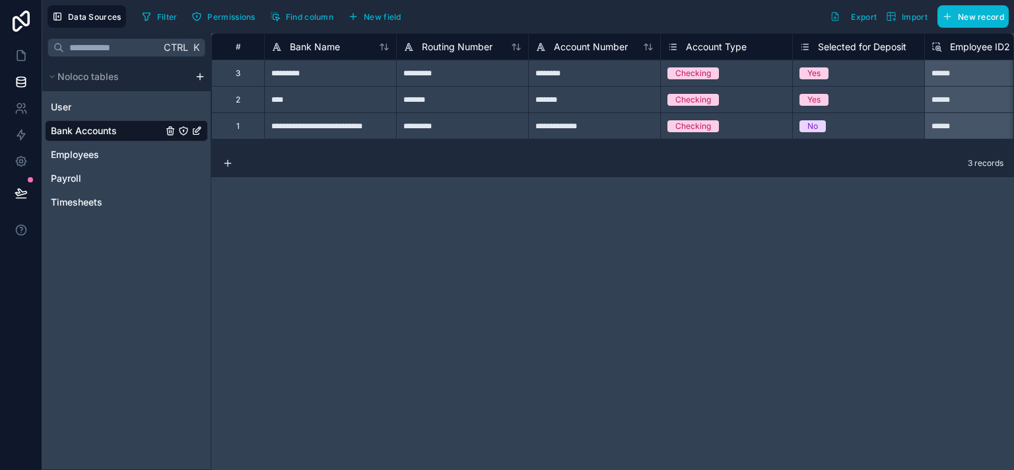
drag, startPoint x: 556, startPoint y: 151, endPoint x: 606, endPoint y: 150, distance: 49.5
click at [606, 151] on div "3 records" at bounding box center [612, 164] width 803 height 26
drag, startPoint x: 606, startPoint y: 150, endPoint x: 709, endPoint y: 145, distance: 103.8
click at [709, 145] on div "**********" at bounding box center [612, 251] width 803 height 437
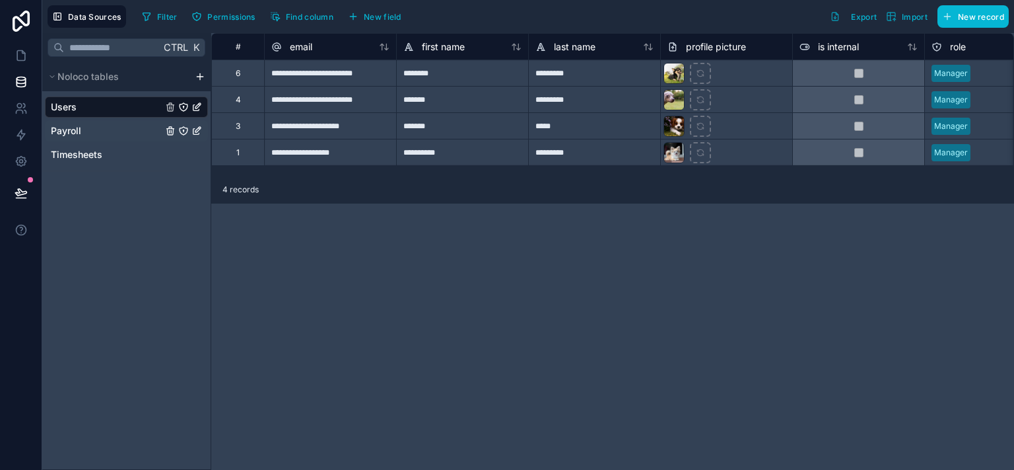
click at [86, 132] on div "Payroll" at bounding box center [126, 130] width 163 height 21
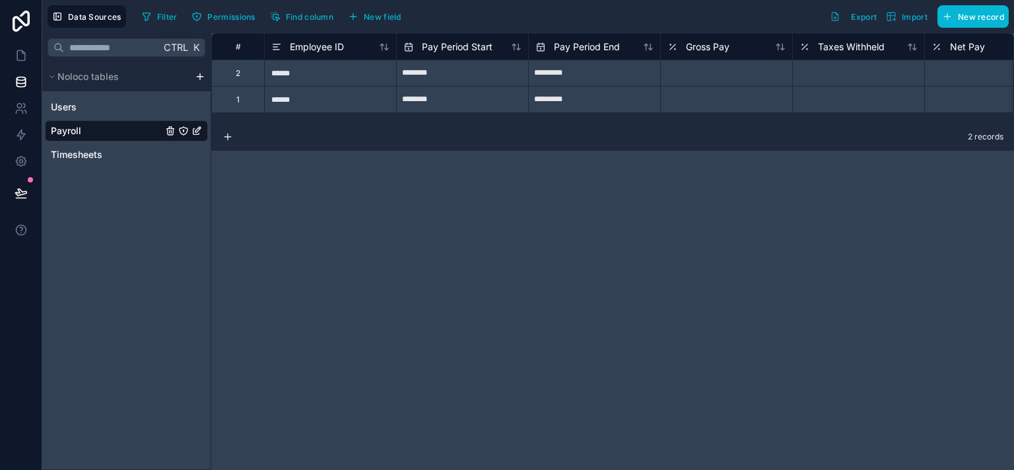
click at [258, 123] on div "# Employee ID Pay Period Start Pay Period End Gross Pay Taxes Withheld Net Pay …" at bounding box center [612, 78] width 803 height 91
click at [123, 150] on div "Timesheets" at bounding box center [126, 154] width 163 height 21
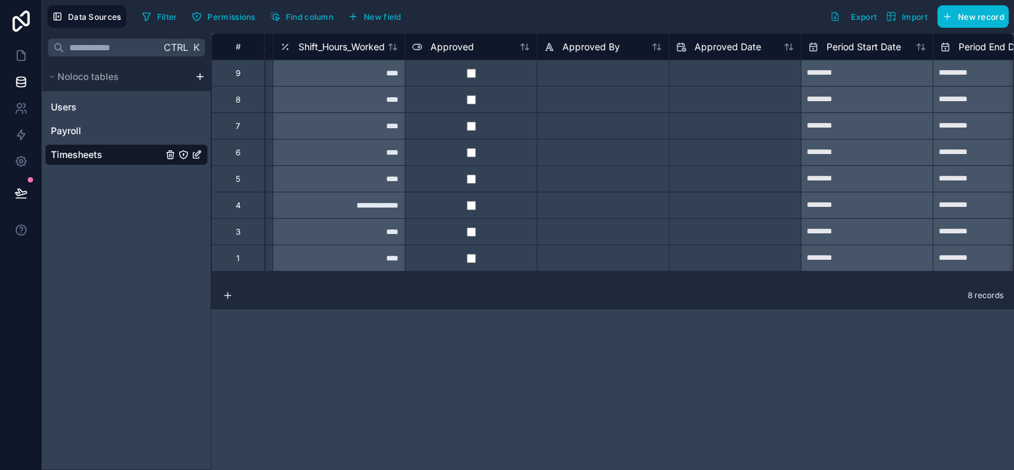
scroll to position [0, 653]
drag, startPoint x: 429, startPoint y: 174, endPoint x: 410, endPoint y: 170, distance: 19.1
click at [410, 170] on div at bounding box center [470, 178] width 132 height 26
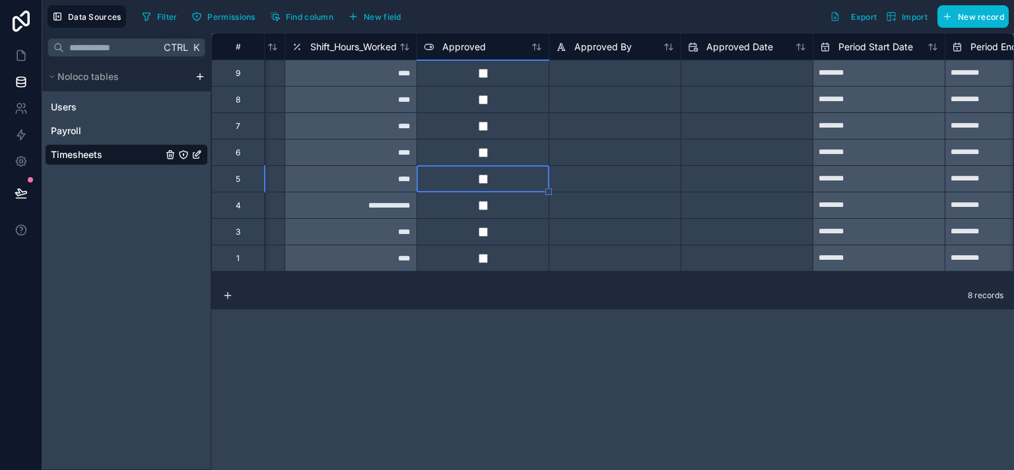
scroll to position [0, 639]
